Goal: Entertainment & Leisure: Consume media (video, audio)

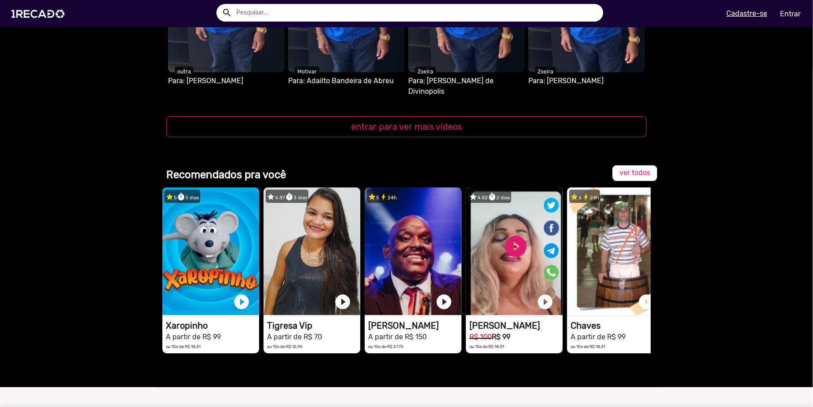
scroll to position [1003, 0]
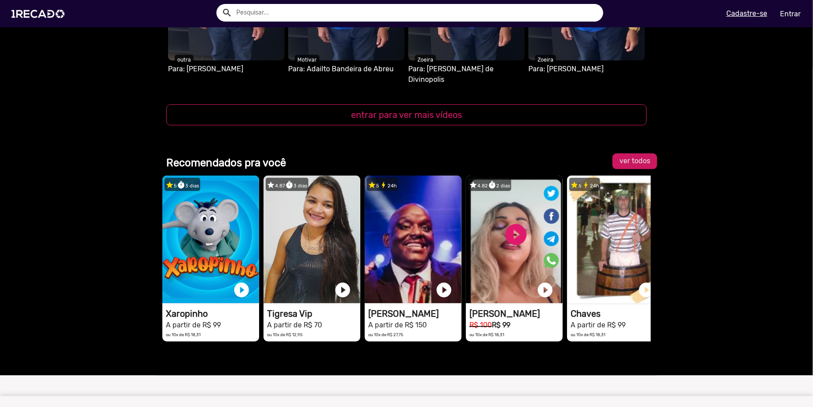
click at [639, 154] on link "ver todos" at bounding box center [634, 162] width 45 height 16
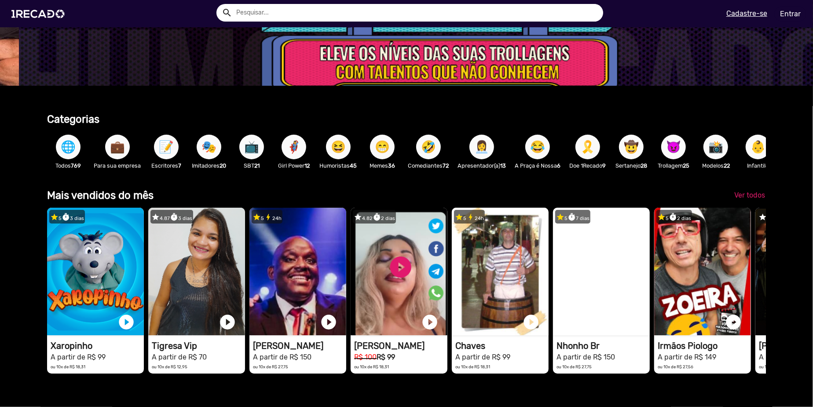
scroll to position [0, 2421]
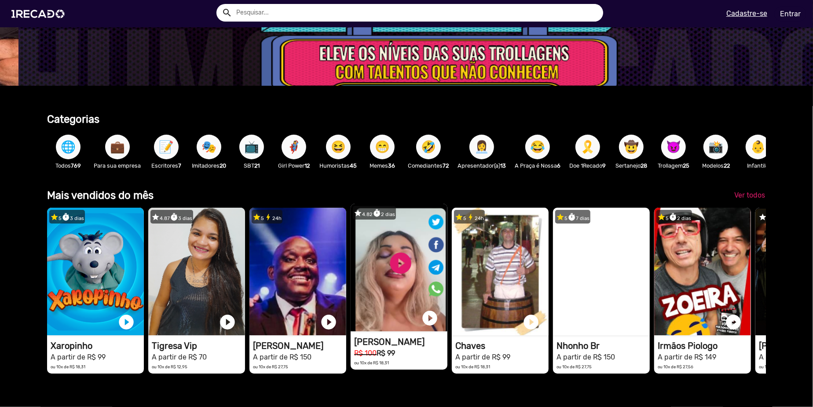
drag, startPoint x: 589, startPoint y: 295, endPoint x: 366, endPoint y: 322, distance: 224.2
click at [366, 322] on div "star 5 timer 3 dias 1RECADO vídeos dedicados para fãs e empresas play_circle_fi…" at bounding box center [406, 290] width 718 height 175
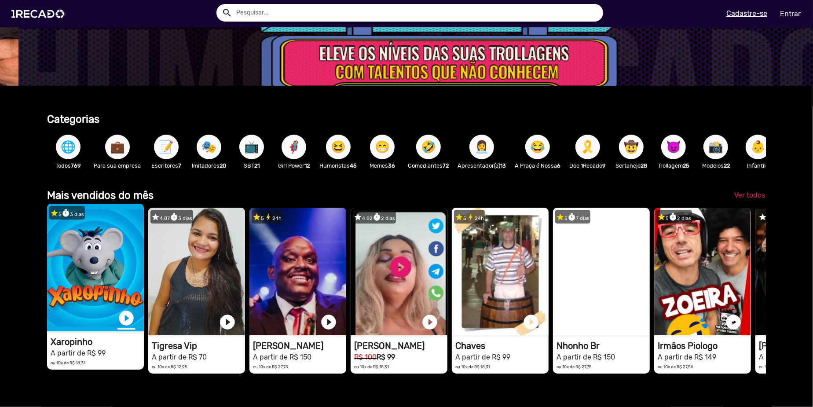
click at [124, 327] on link "play_circle_filled" at bounding box center [126, 318] width 18 height 18
click at [123, 327] on link "pause_circle" at bounding box center [126, 318] width 18 height 18
click at [96, 271] on video "1RECADO vídeos dedicados para fãs e empresas" at bounding box center [95, 268] width 97 height 128
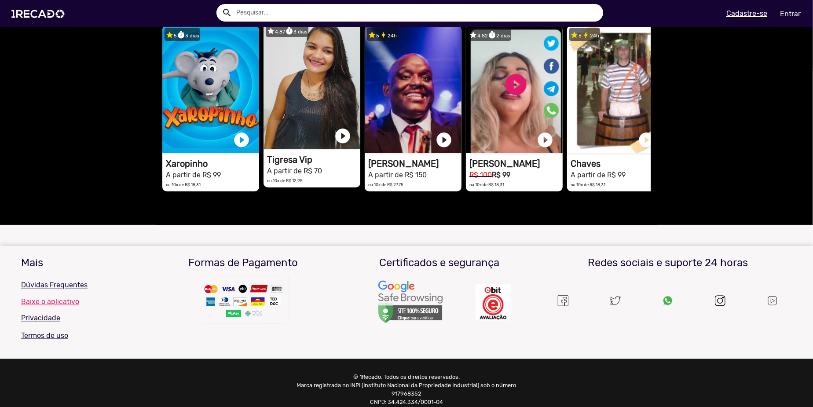
scroll to position [1191, 0]
